Goal: Task Accomplishment & Management: Manage account settings

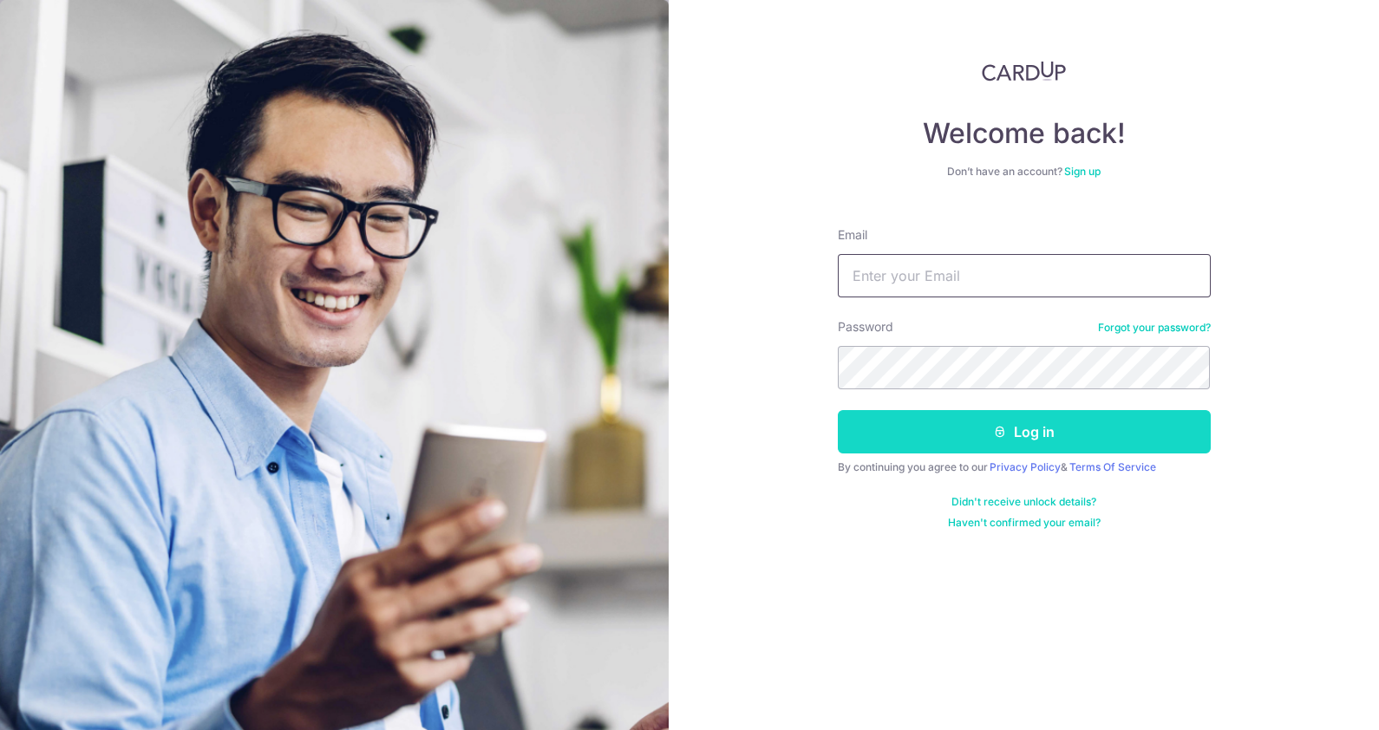
type input "flee_korea@yahoo.com"
click at [1011, 439] on button "Log in" at bounding box center [1024, 431] width 373 height 43
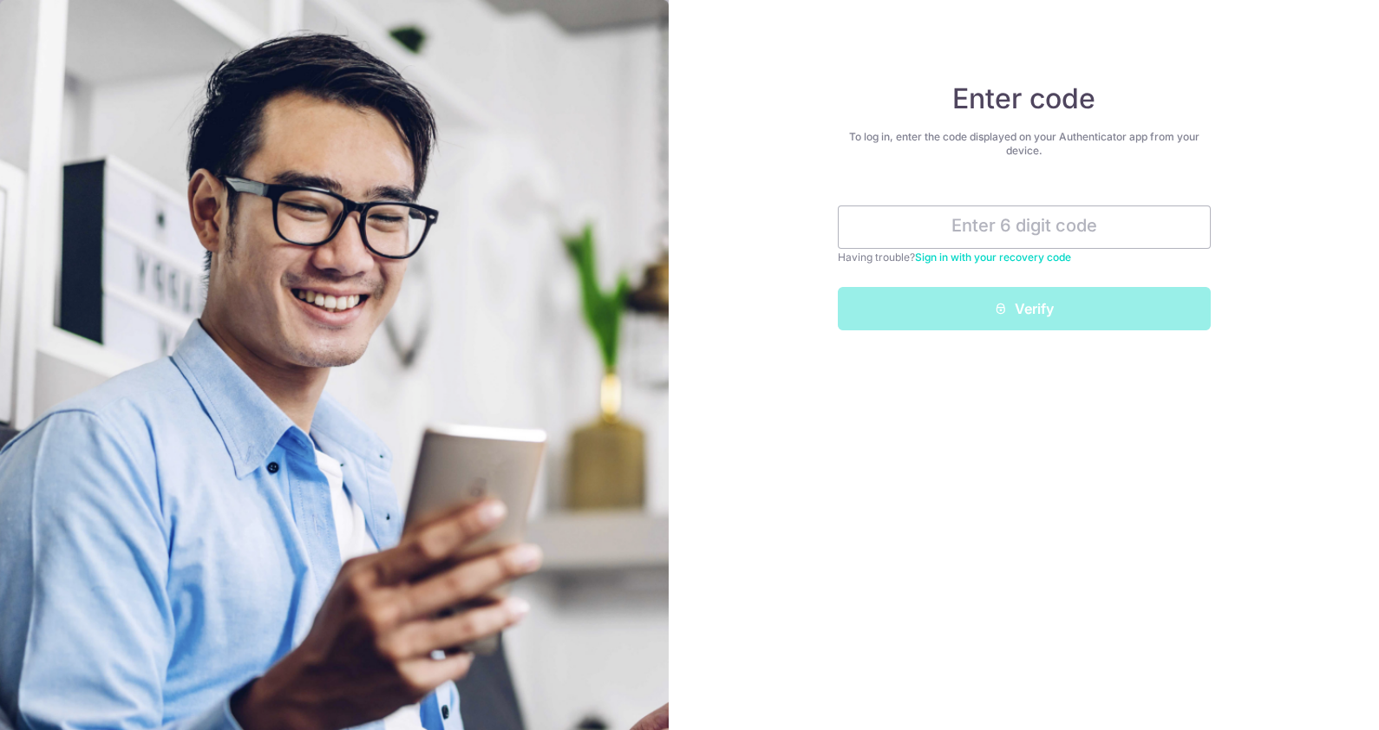
click at [988, 256] on link "Sign in with your recovery code" at bounding box center [993, 257] width 156 height 13
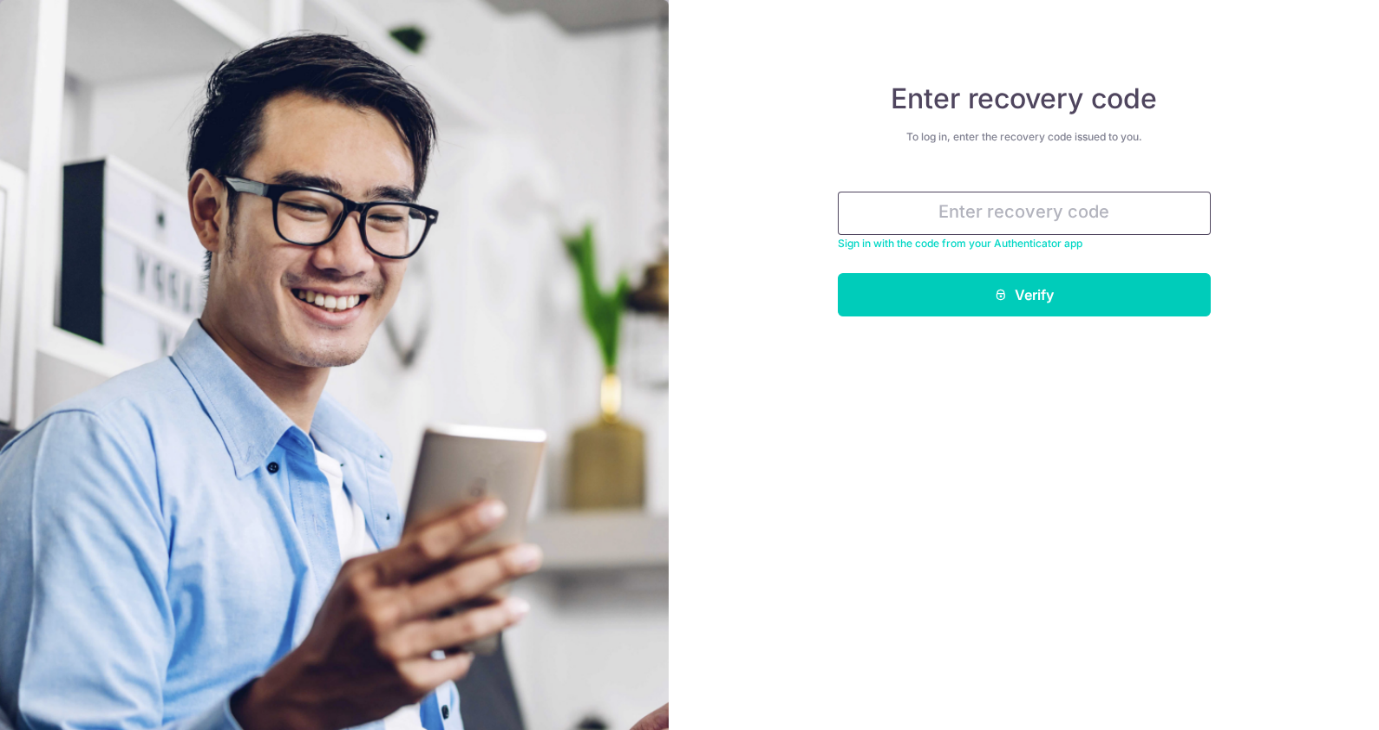
click at [941, 209] on input "text" at bounding box center [1024, 213] width 373 height 43
paste input "f3e63-7f11f-c3183"
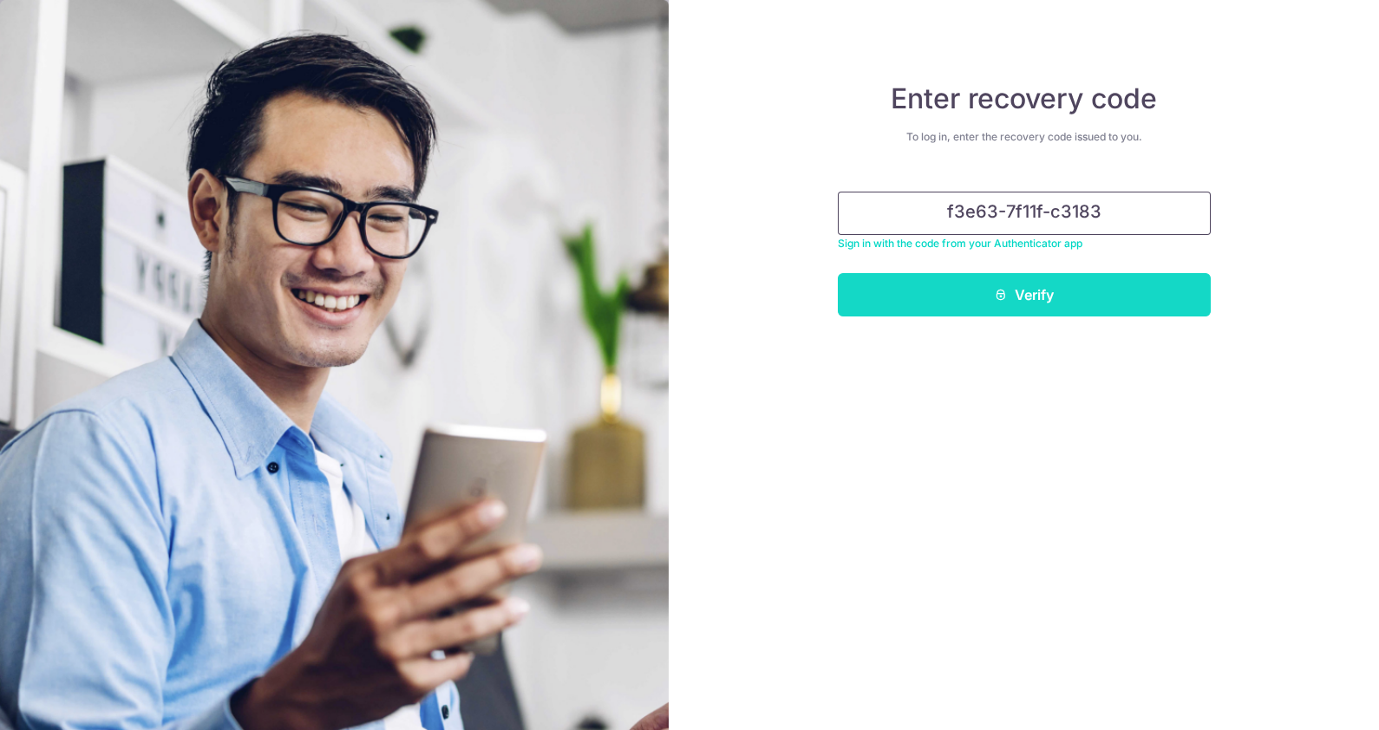
type input "f3e63-7f11f-c3183"
click at [1026, 291] on button "Verify" at bounding box center [1024, 294] width 373 height 43
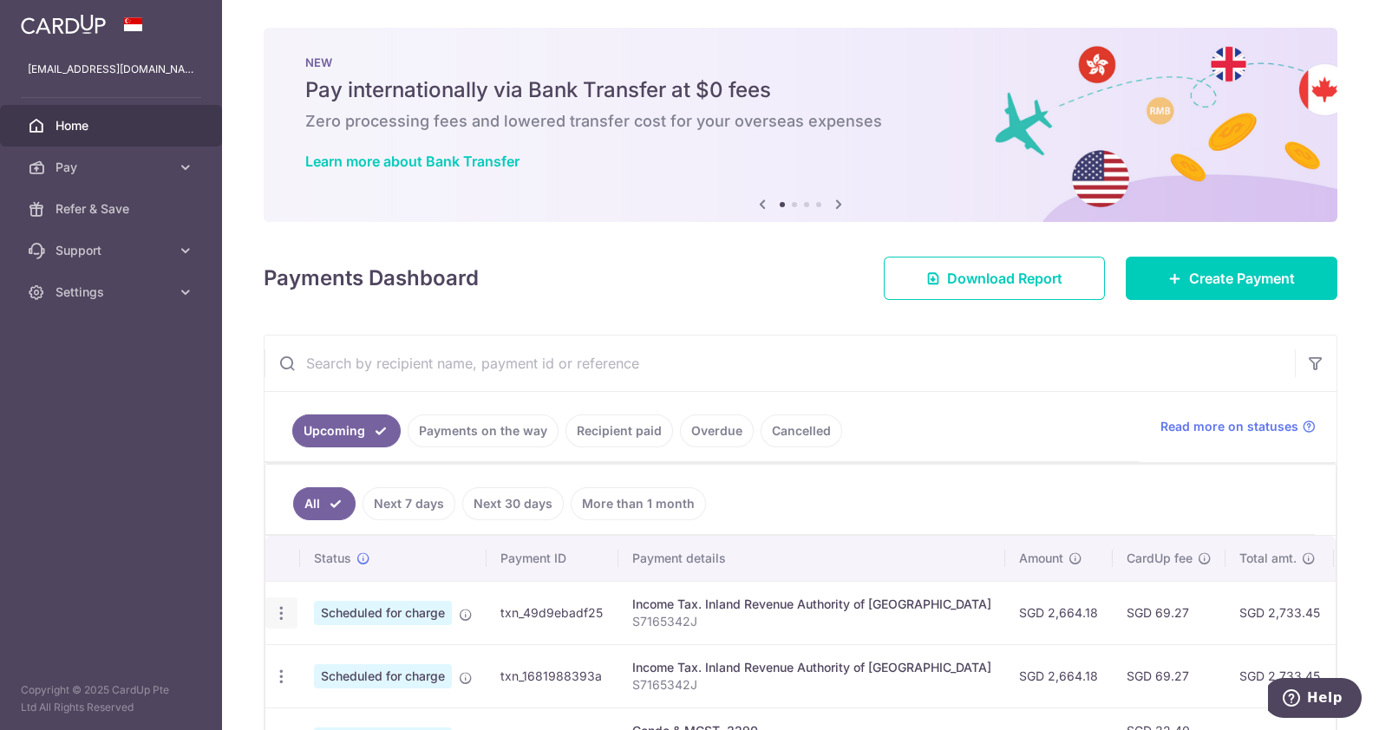
click at [275, 612] on icon "button" at bounding box center [281, 614] width 18 height 18
click at [347, 655] on span "Update payment" at bounding box center [374, 661] width 118 height 21
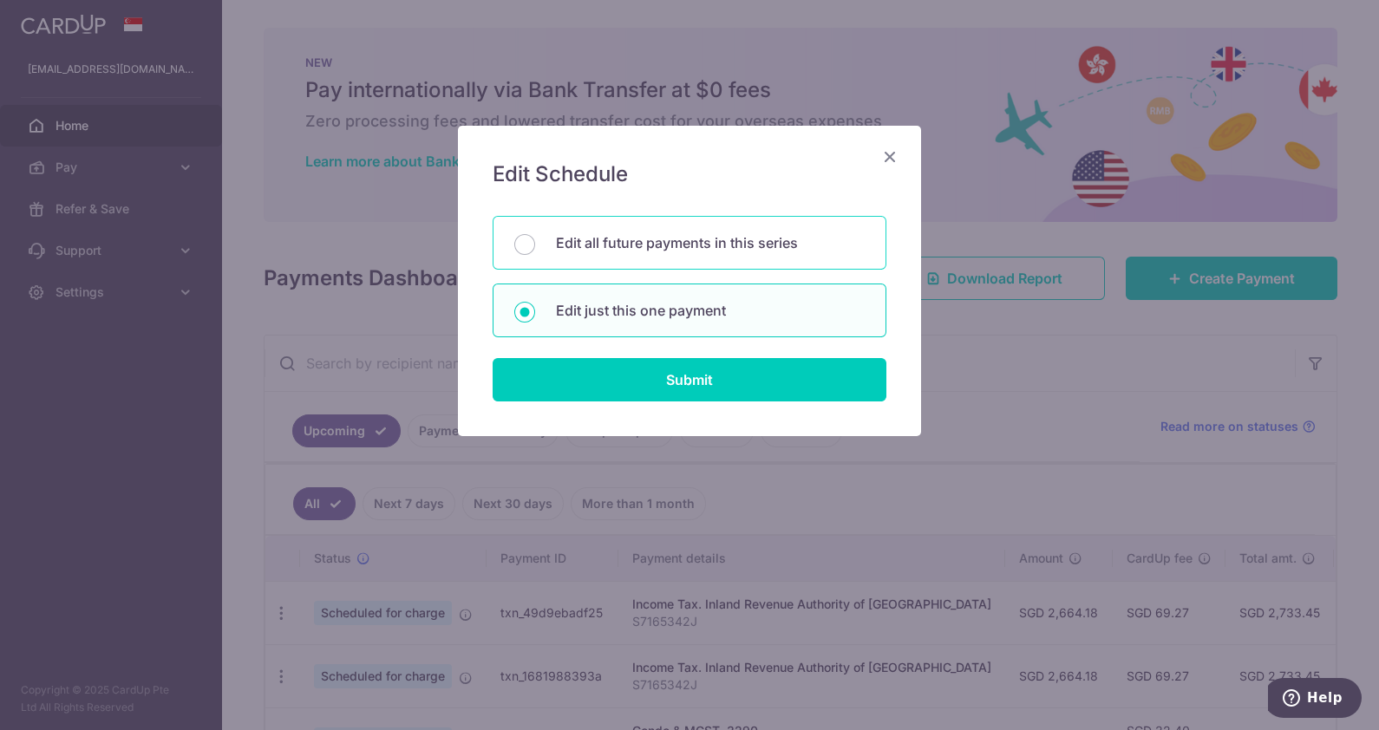
click at [721, 246] on p "Edit all future payments in this series" at bounding box center [710, 243] width 309 height 21
click at [535, 246] on input "Edit all future payments in this series" at bounding box center [524, 244] width 21 height 21
radio input "true"
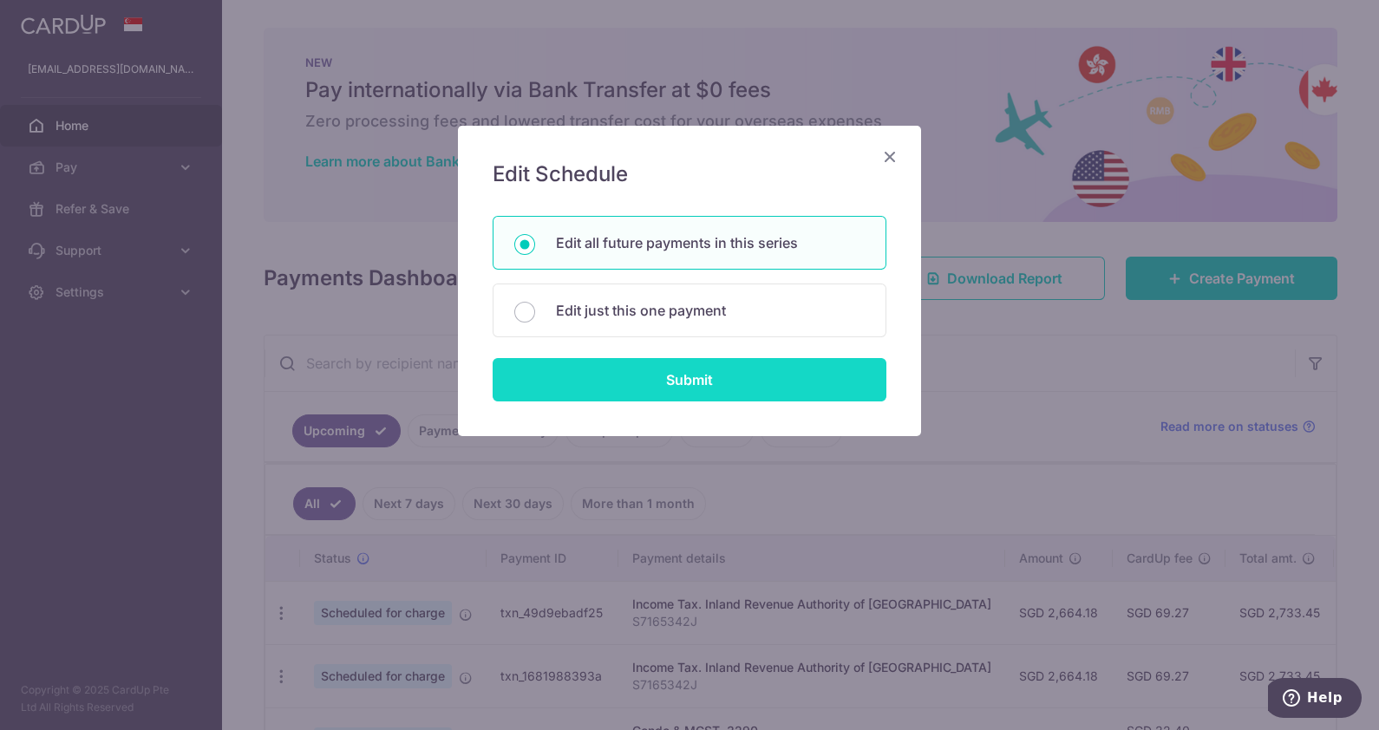
click at [755, 386] on input "Submit" at bounding box center [690, 379] width 394 height 43
radio input "true"
type input "2,664.18"
type input "S7165342J"
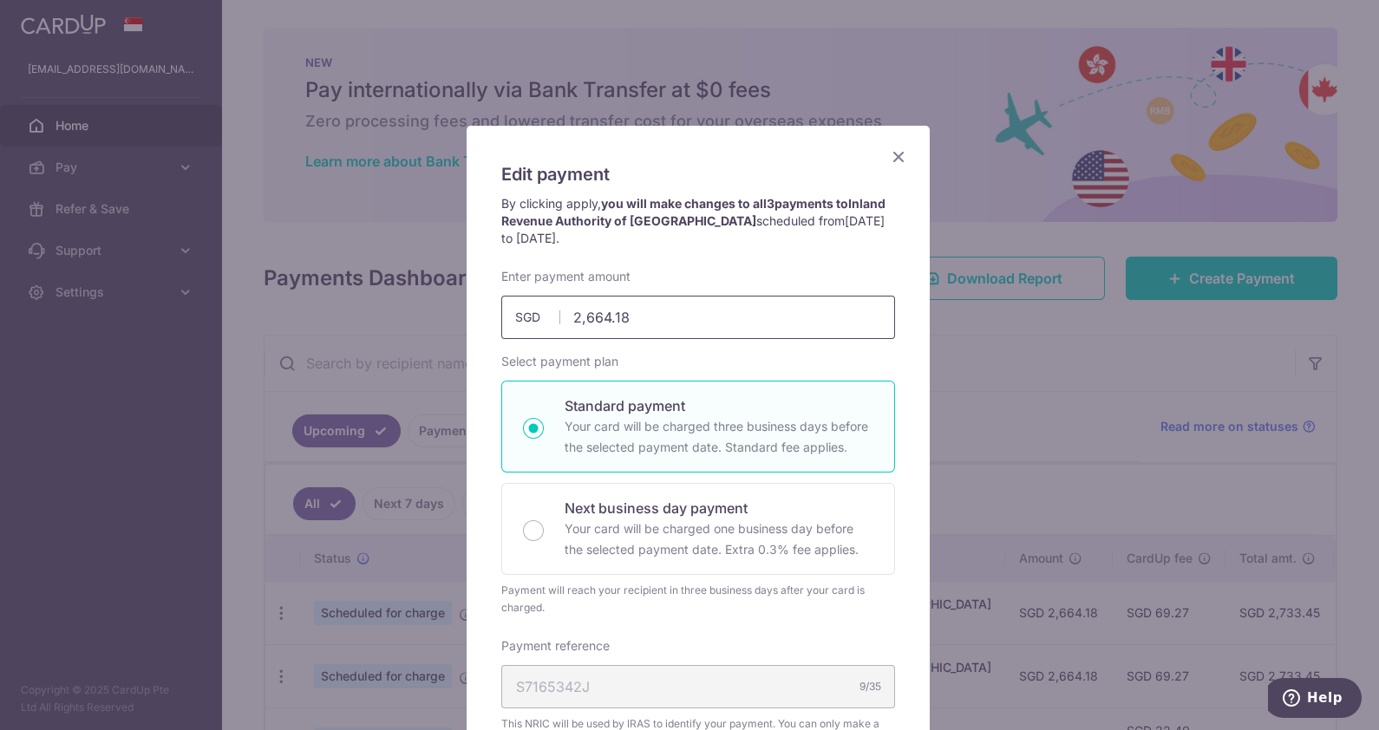
click at [629, 317] on input "2,664.18" at bounding box center [698, 317] width 394 height 43
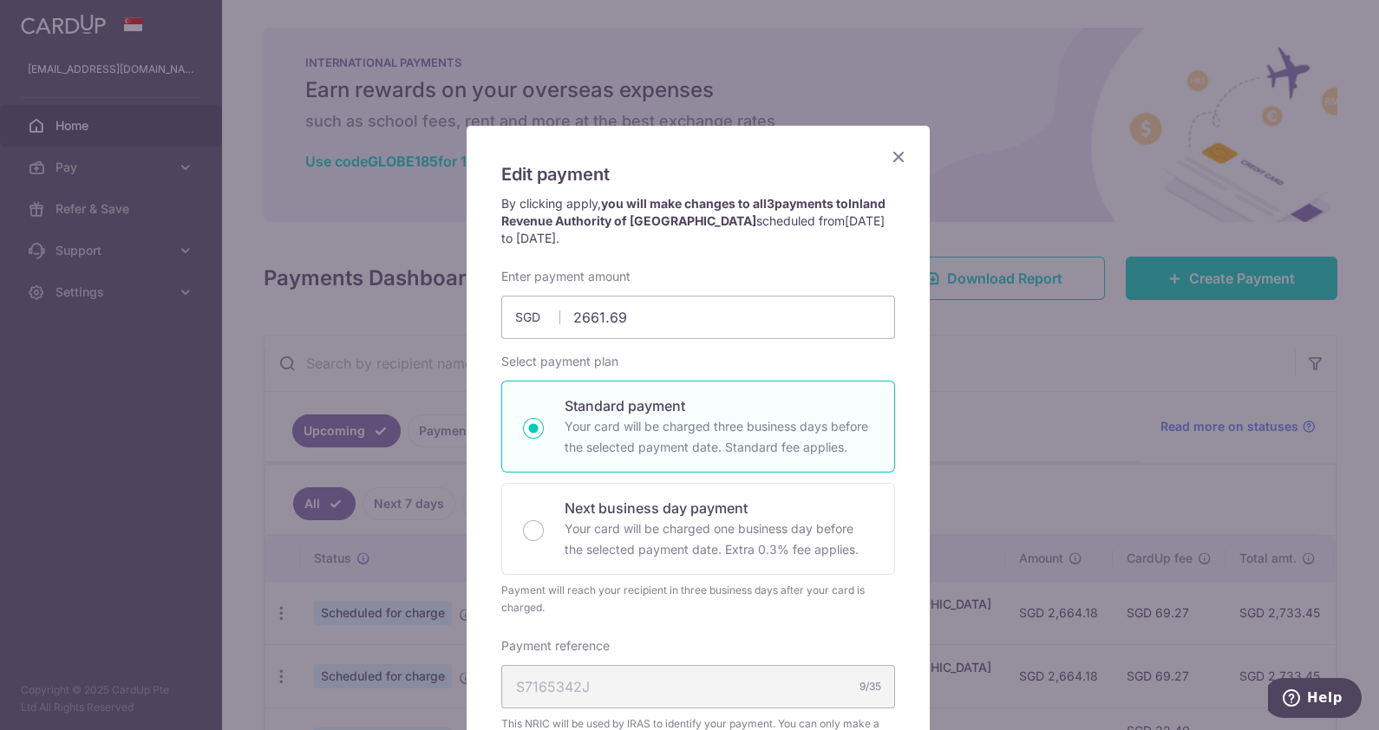
type input "2,661.69"
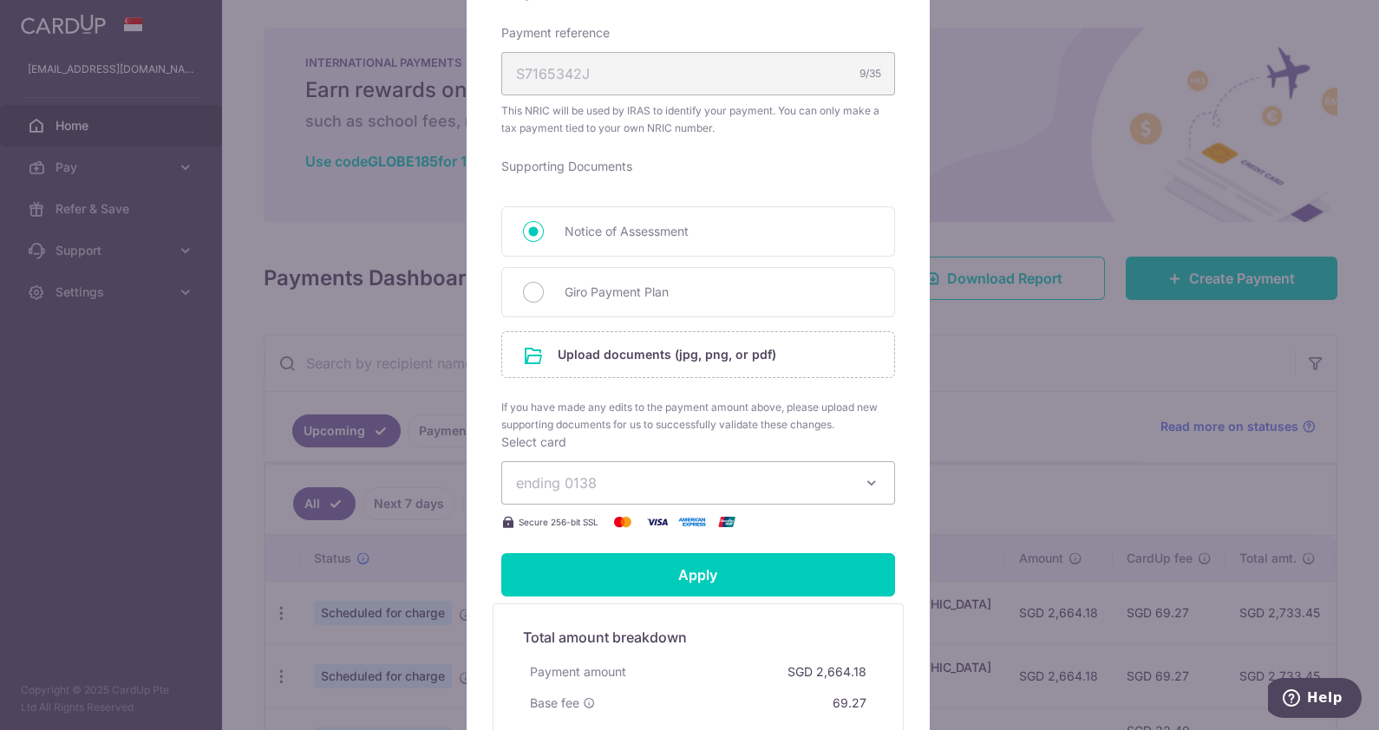
scroll to position [620, 0]
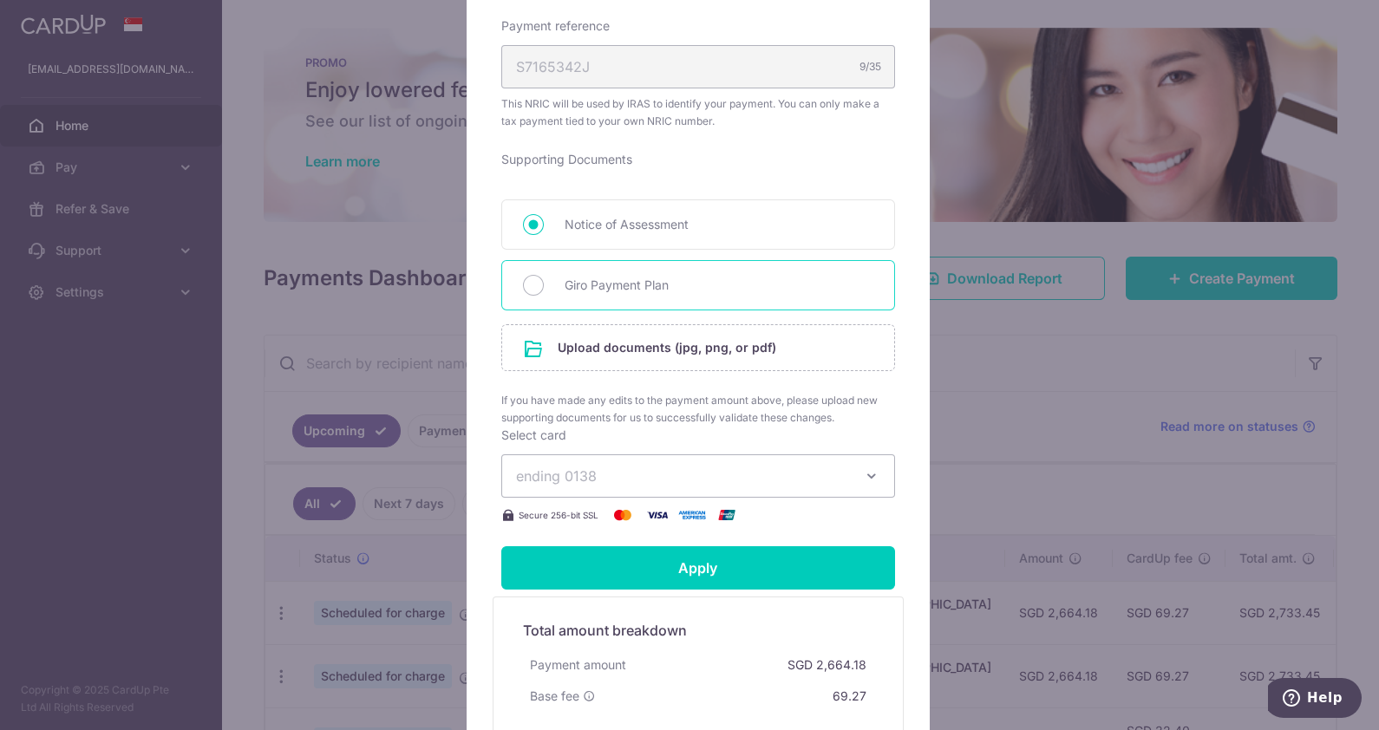
click at [609, 286] on span "Giro Payment Plan" at bounding box center [719, 285] width 309 height 21
click at [544, 286] on input "Giro Payment Plan" at bounding box center [533, 285] width 21 height 21
radio input "true"
click at [629, 231] on span "Notice of Assessment" at bounding box center [719, 224] width 309 height 21
click at [544, 231] on input "Notice of Assessment" at bounding box center [533, 224] width 21 height 21
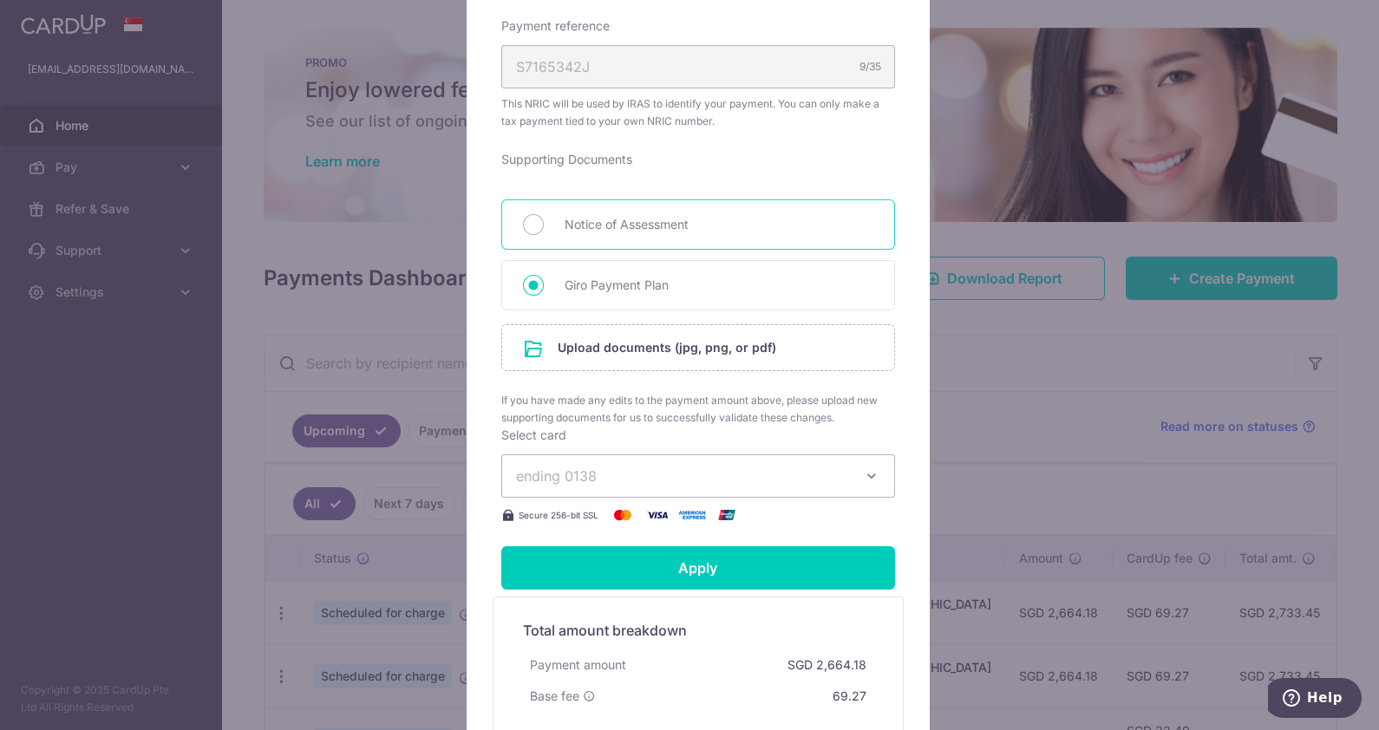
radio input "true"
click at [594, 279] on span "Giro Payment Plan" at bounding box center [719, 285] width 309 height 21
click at [544, 279] on input "Giro Payment Plan" at bounding box center [533, 285] width 21 height 21
radio input "true"
click at [615, 342] on input "file" at bounding box center [698, 347] width 392 height 45
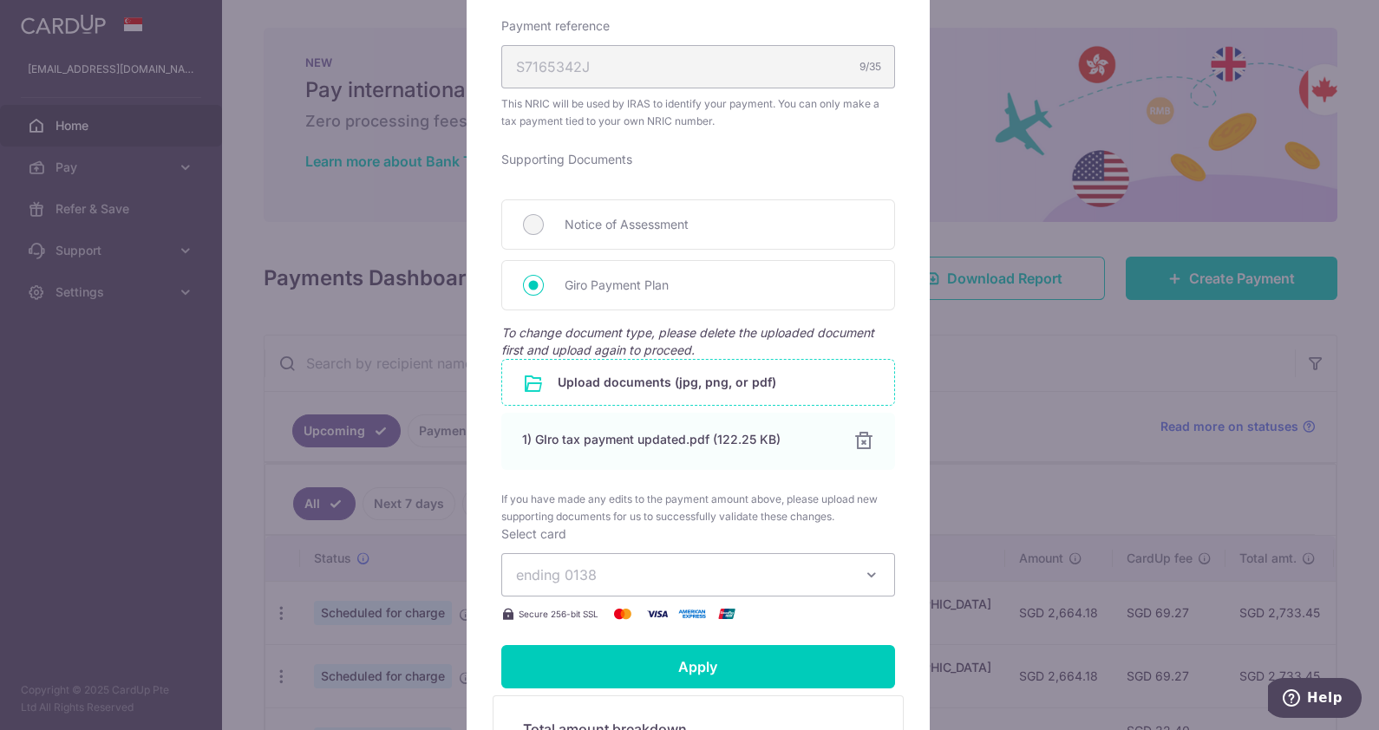
scroll to position [796, 0]
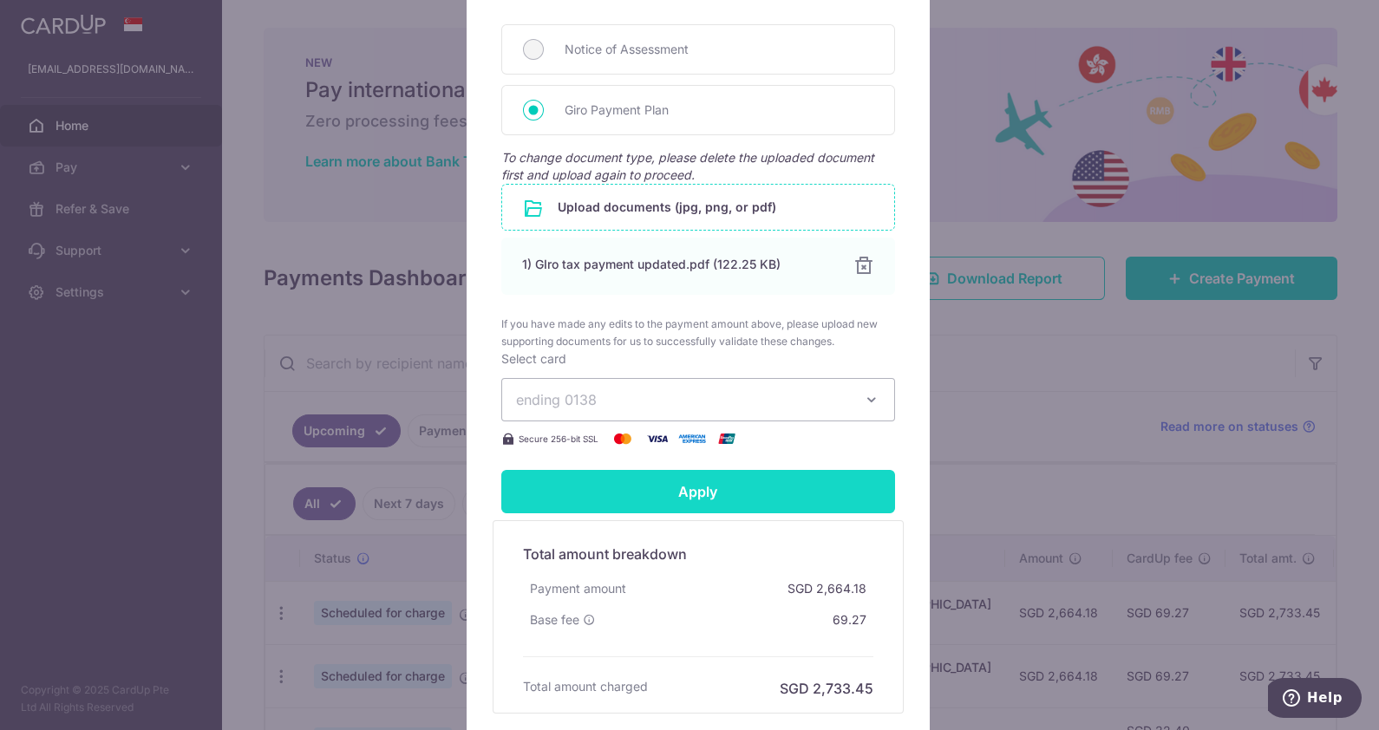
click at [685, 488] on input "Apply" at bounding box center [698, 491] width 394 height 43
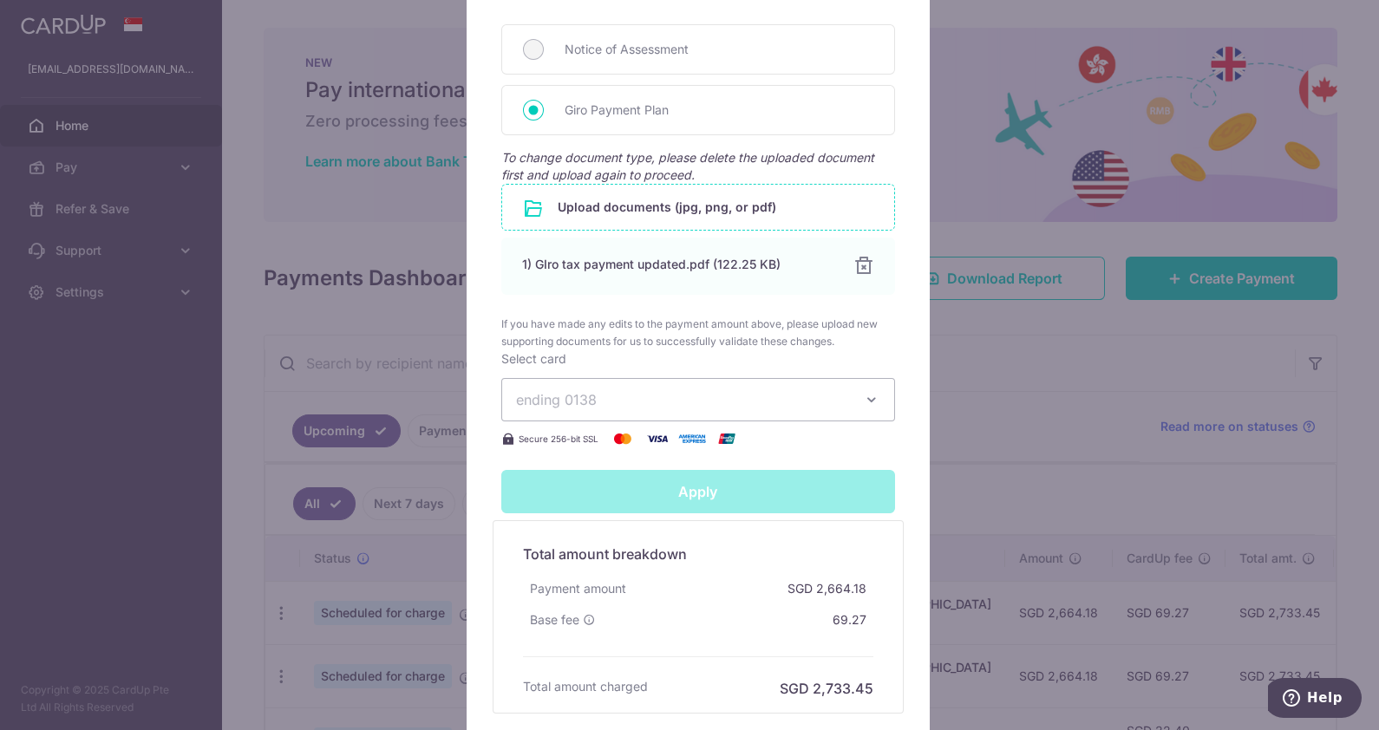
type input "Successfully Applied"
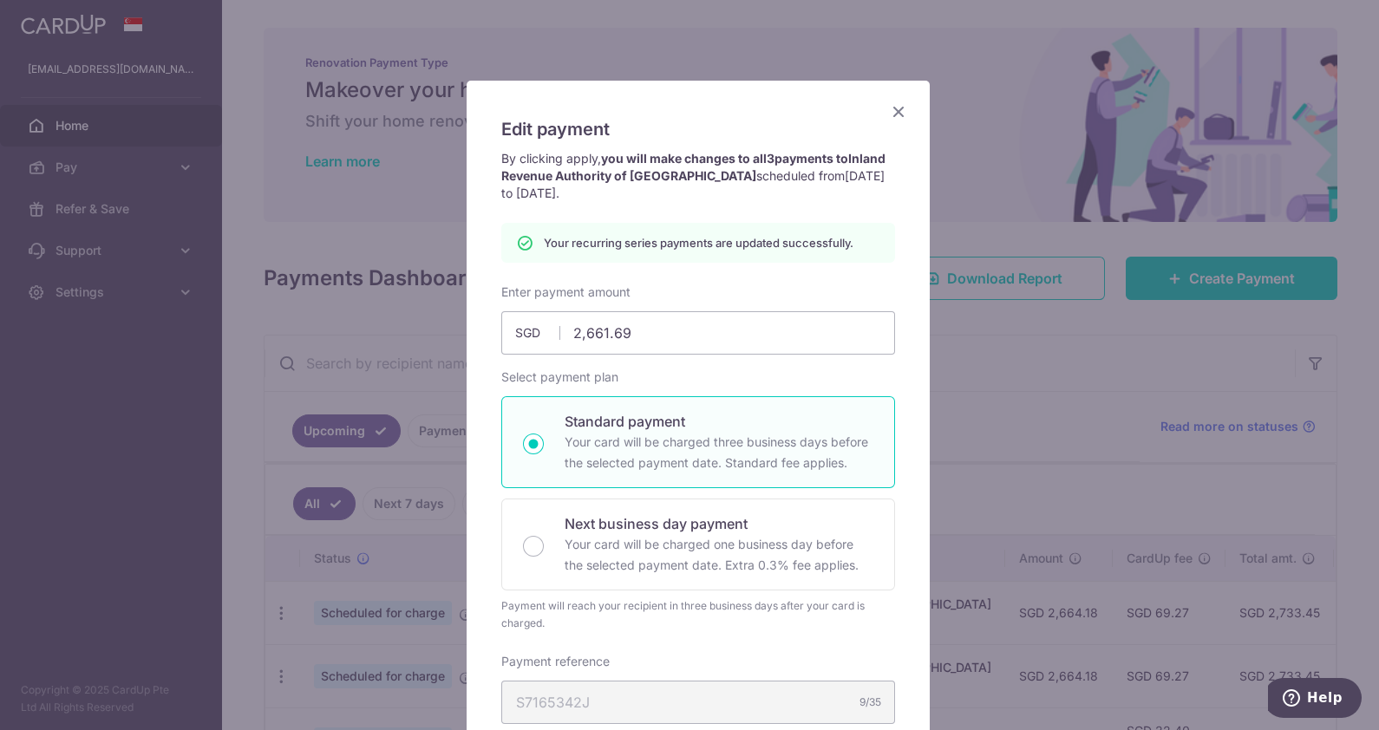
scroll to position [43, 0]
click at [896, 104] on icon "Close" at bounding box center [898, 113] width 21 height 22
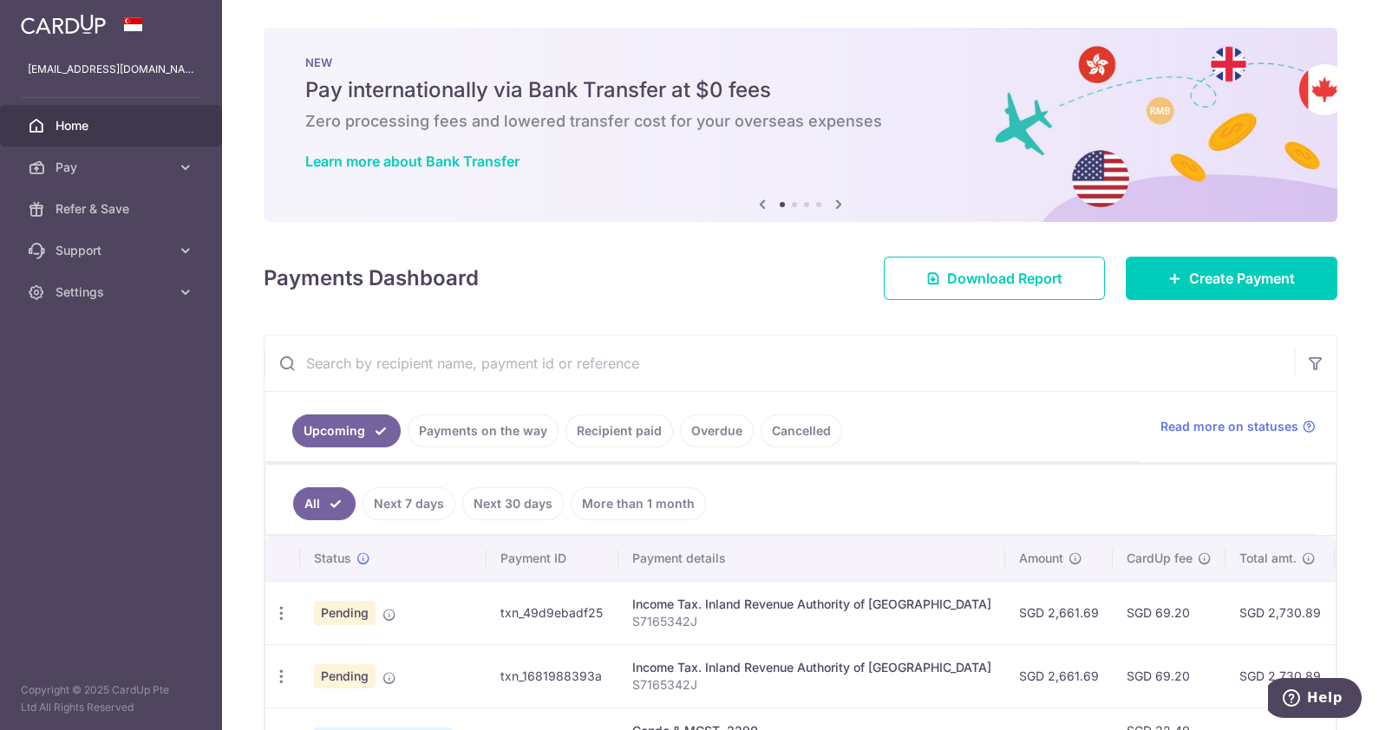
click at [103, 126] on span "Home" at bounding box center [113, 125] width 115 height 17
click at [87, 292] on span "Settings" at bounding box center [113, 292] width 115 height 17
click at [82, 372] on span "Logout" at bounding box center [113, 375] width 115 height 17
